Goal: Transaction & Acquisition: Download file/media

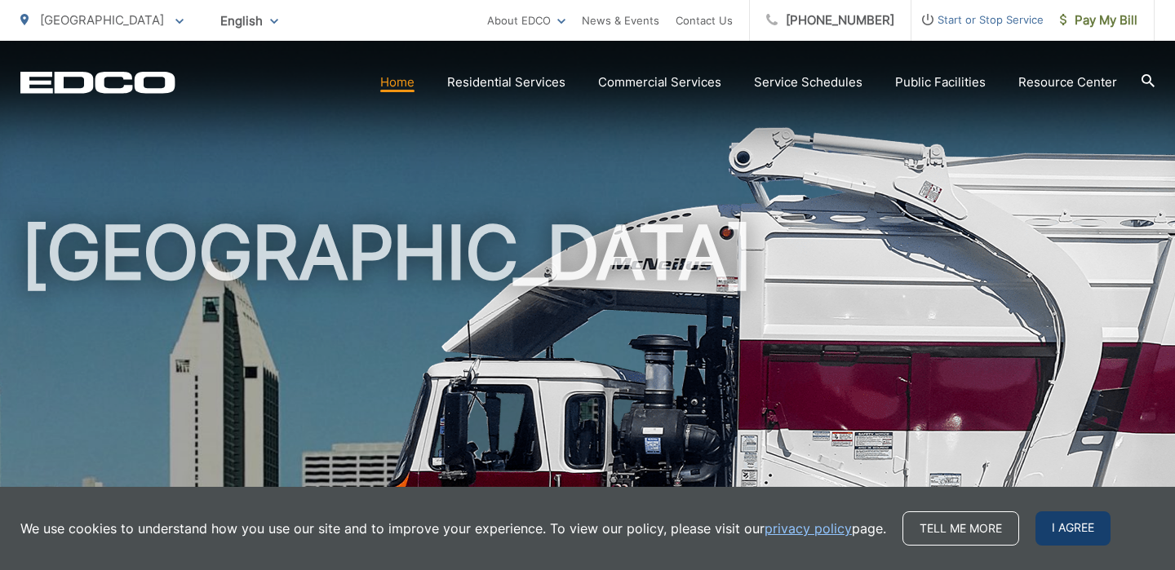
click at [1073, 522] on span "I agree" at bounding box center [1072, 529] width 75 height 34
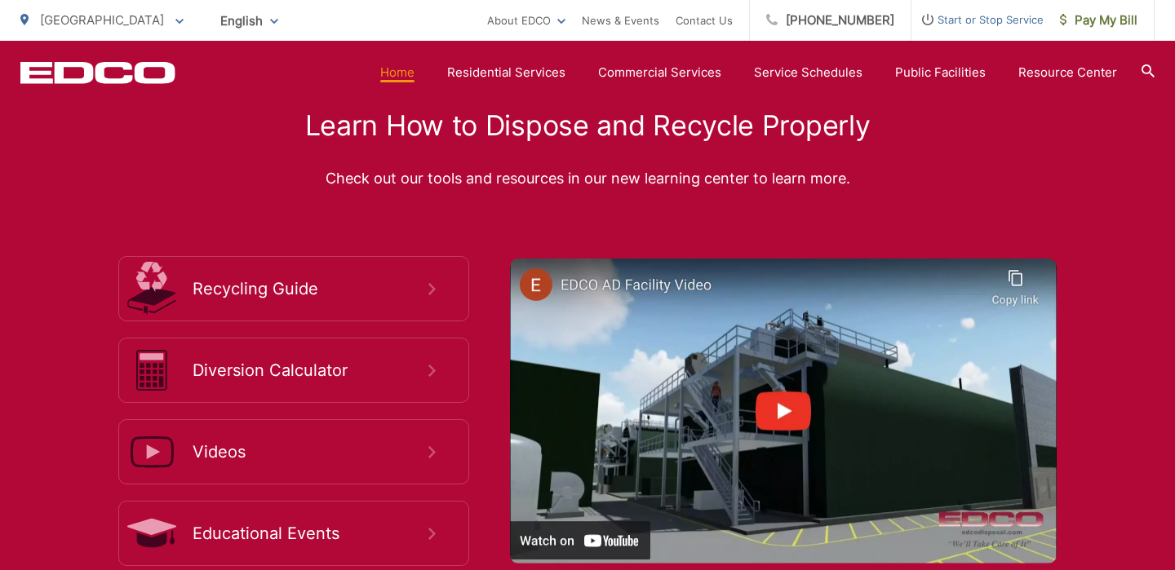
scroll to position [2969, 0]
click at [366, 6] on ul "San Diego To change your zip code, enter it below and press change. Change Take…" at bounding box center [253, 20] width 467 height 41
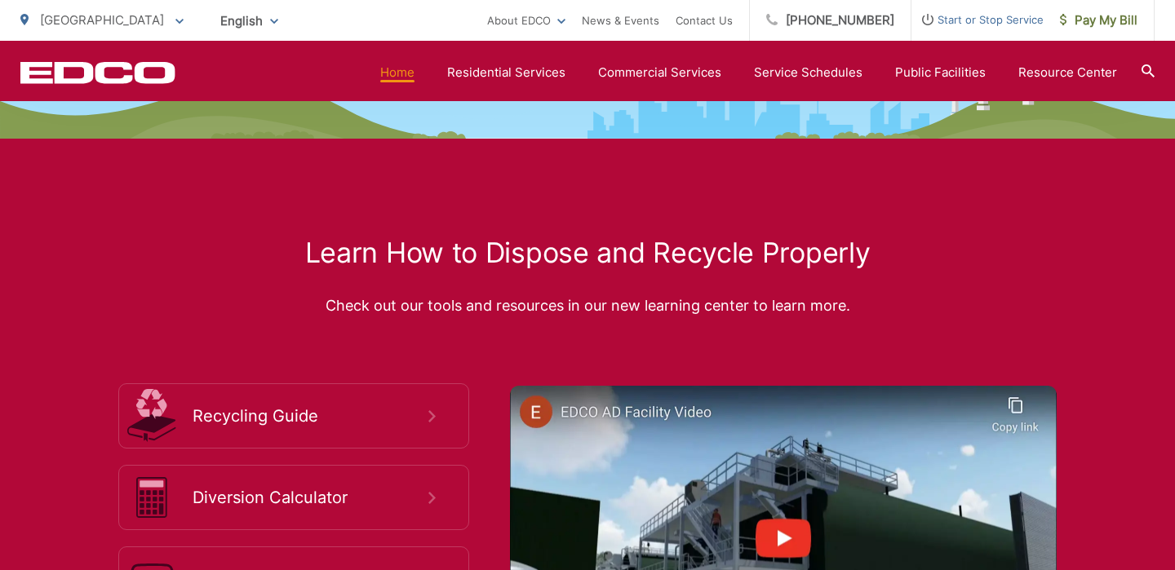
scroll to position [2806, 0]
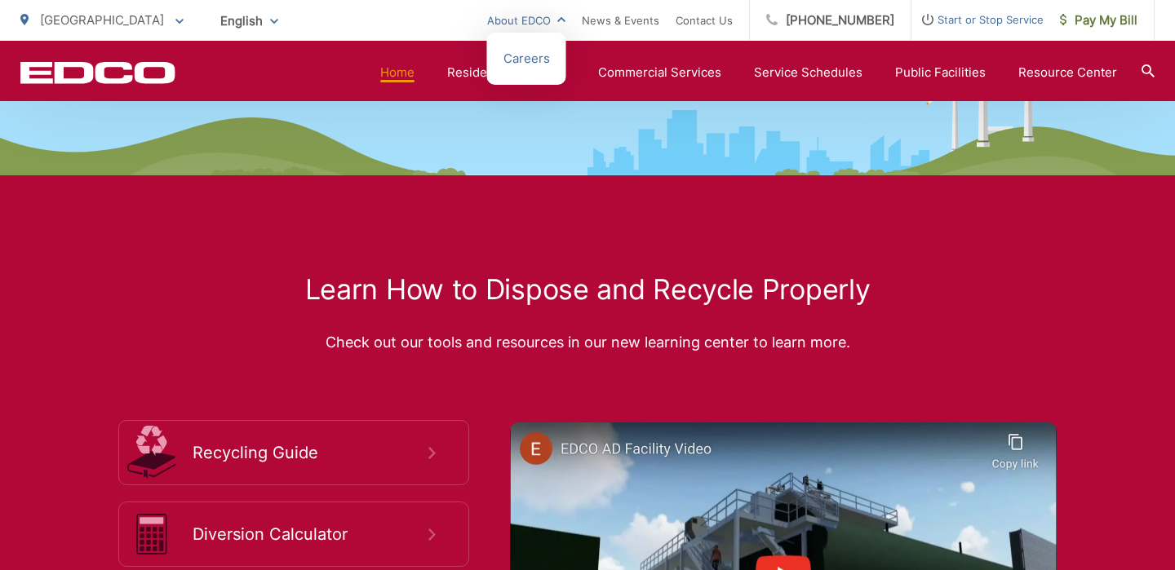
click at [552, 28] on link "About EDCO" at bounding box center [526, 21] width 78 height 20
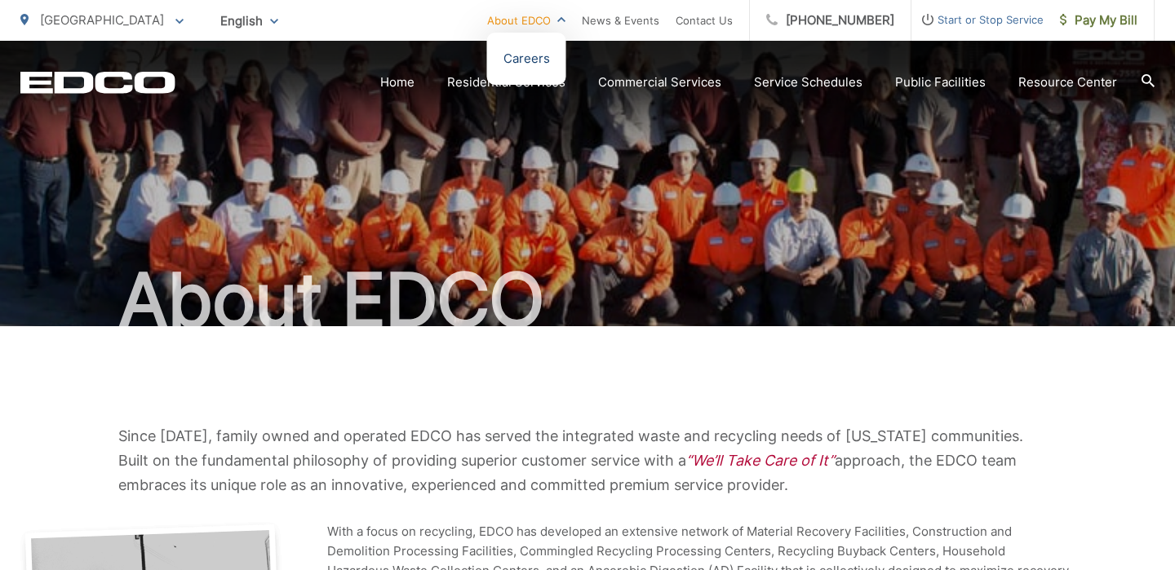
click at [550, 64] on link "Careers" at bounding box center [526, 59] width 47 height 20
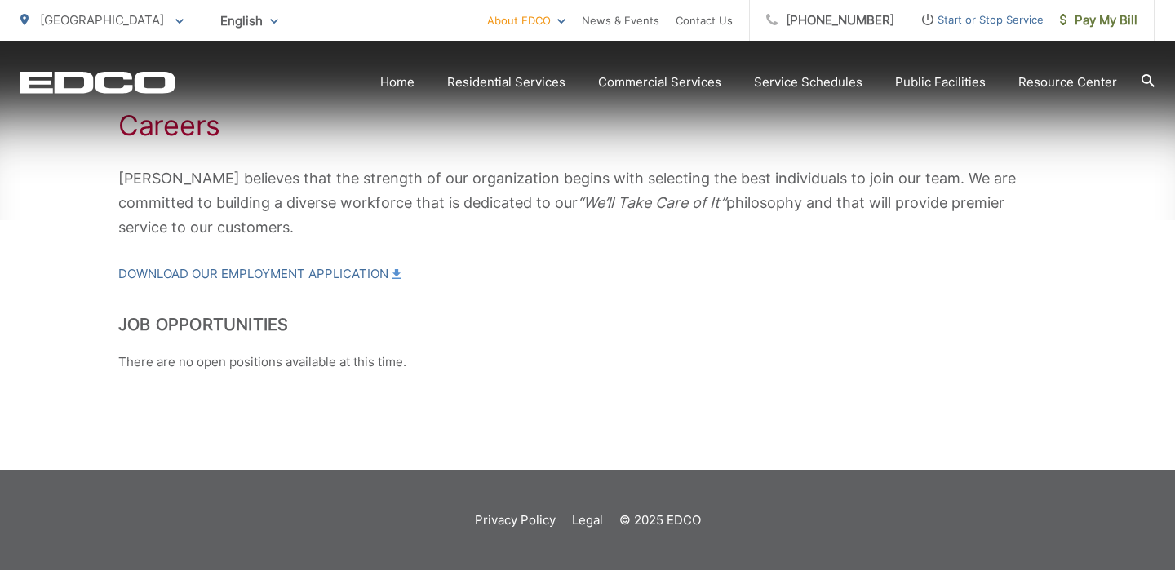
scroll to position [316, 0]
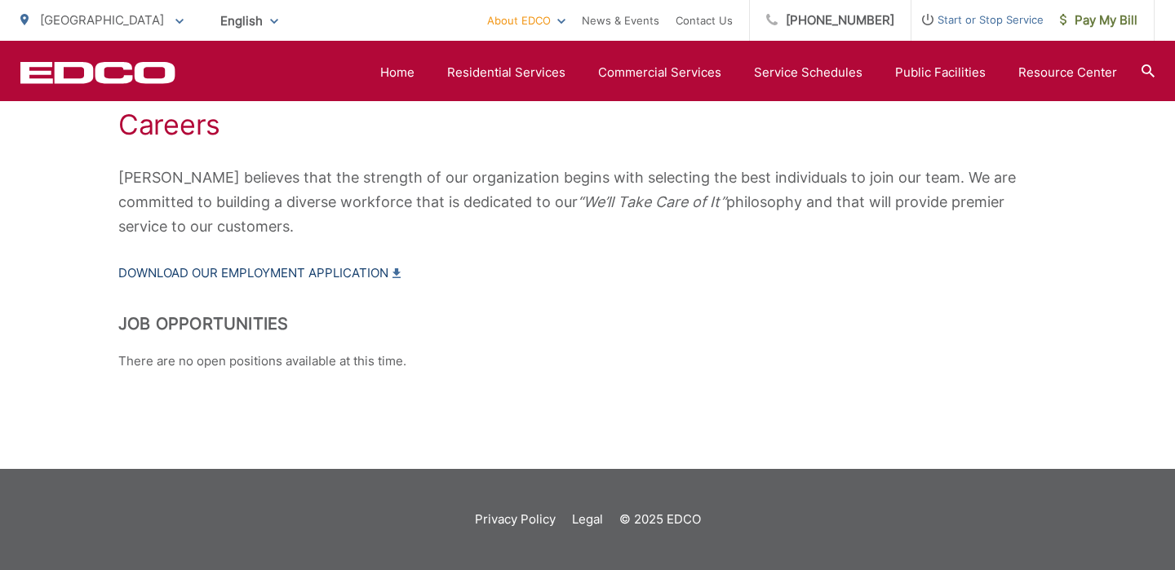
click at [264, 275] on link "Download our Employment Application" at bounding box center [259, 274] width 282 height 20
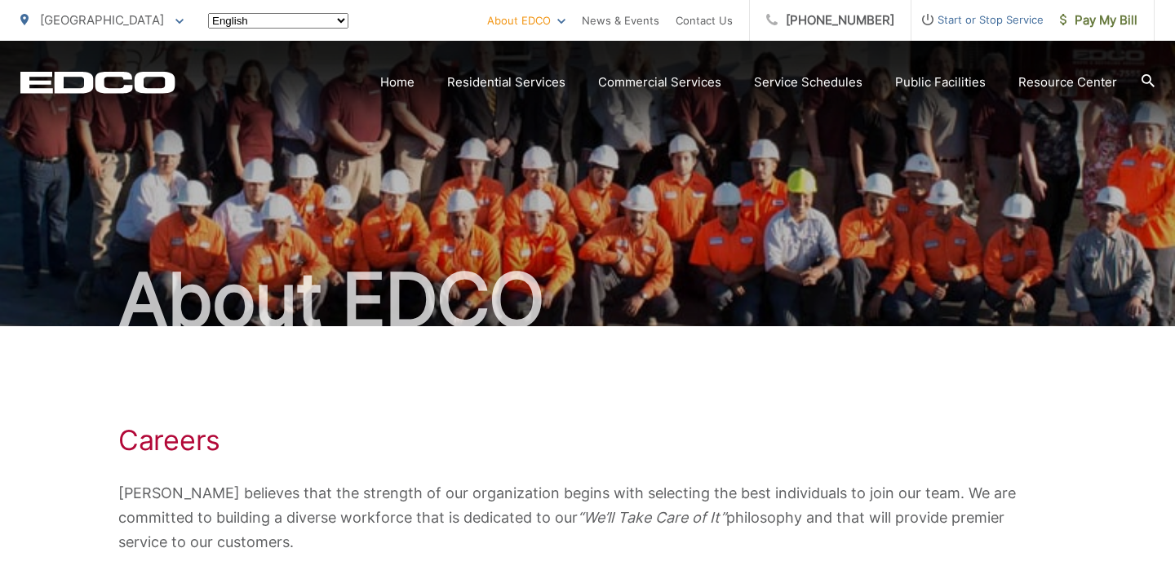
scroll to position [316, 0]
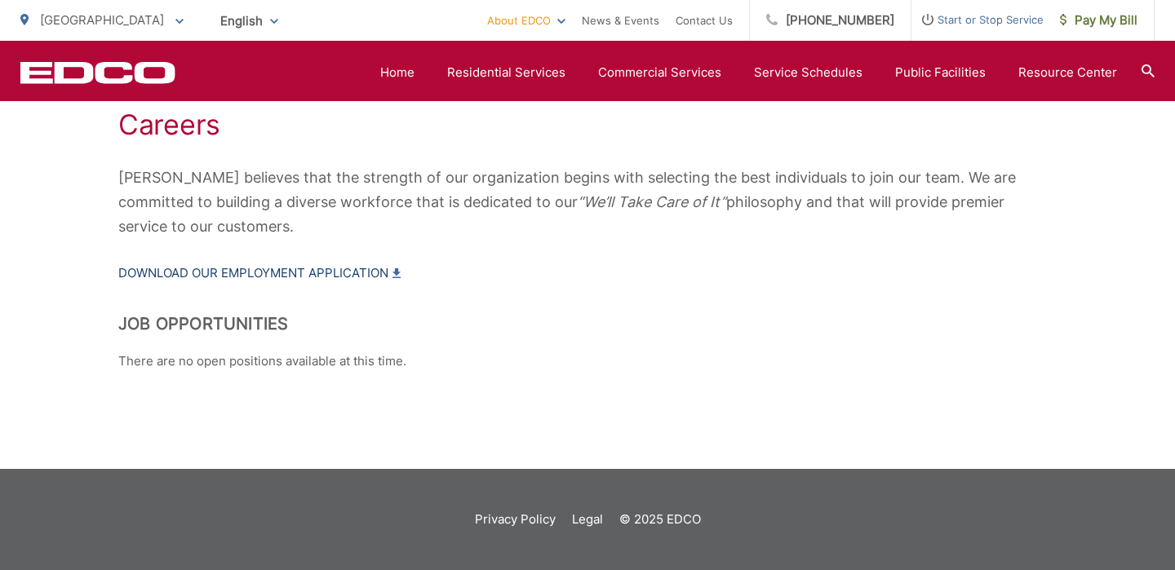
click at [237, 279] on link "Download our Employment Application" at bounding box center [259, 274] width 282 height 20
